Goal: Information Seeking & Learning: Learn about a topic

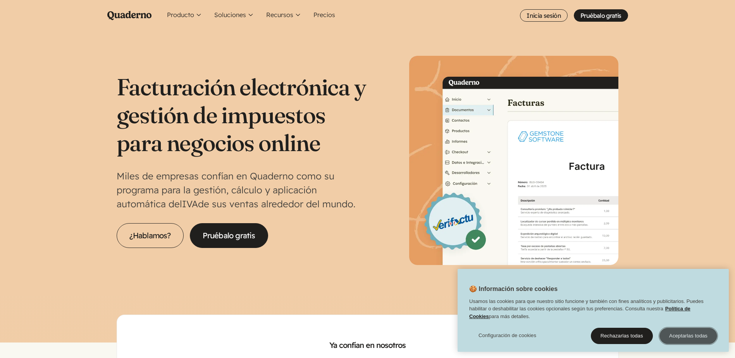
click at [700, 333] on button "Aceptarlas todas" at bounding box center [688, 336] width 58 height 16
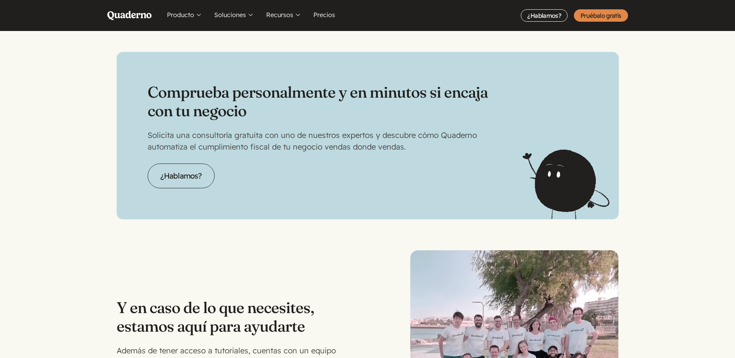
scroll to position [1782, 0]
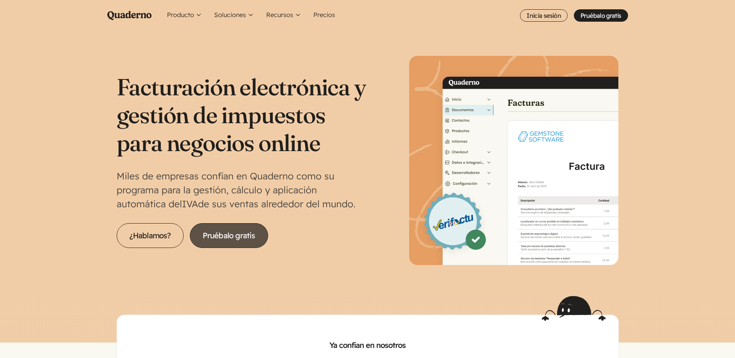
click at [232, 238] on link "Pruébalo gratis" at bounding box center [229, 235] width 78 height 25
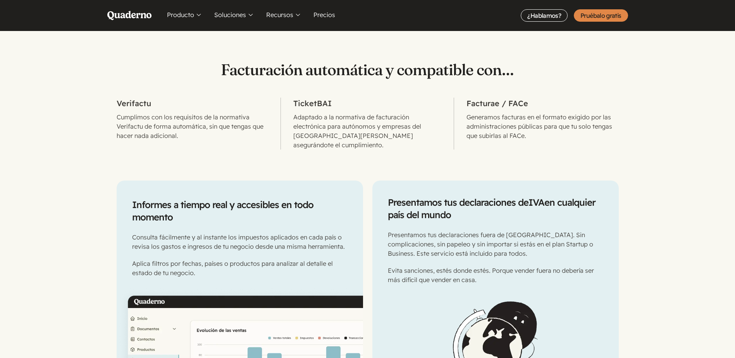
scroll to position [342, 0]
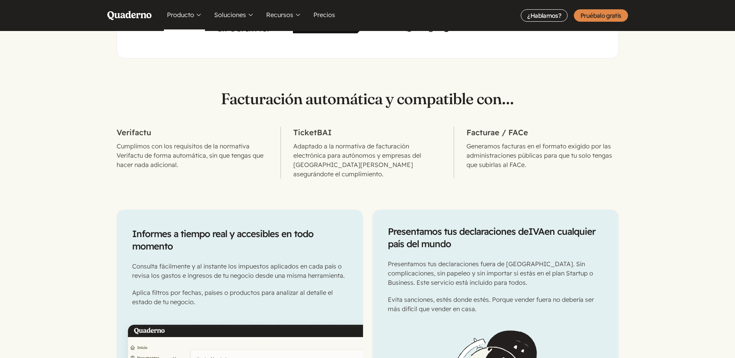
click at [184, 14] on button "Producto" at bounding box center [184, 15] width 41 height 31
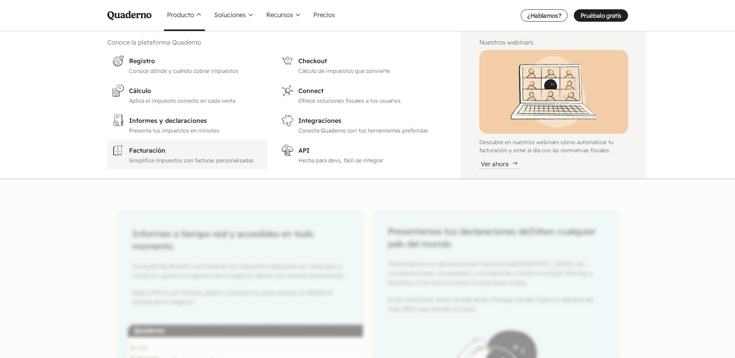
click at [197, 157] on p "Simplifica impuestos con facturas personalizadas" at bounding box center [196, 160] width 134 height 8
